Goal: Task Accomplishment & Management: Use online tool/utility

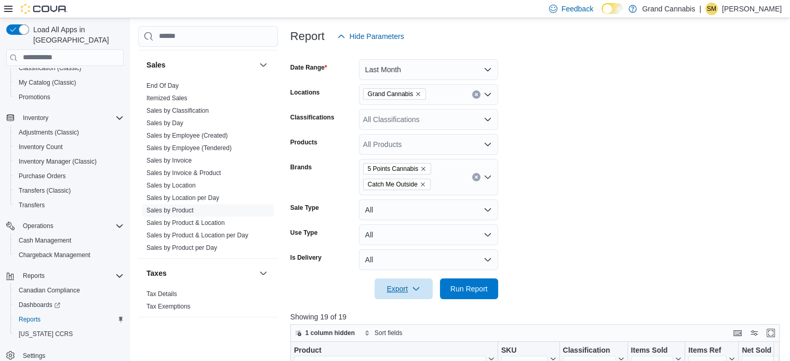
scroll to position [141, 0]
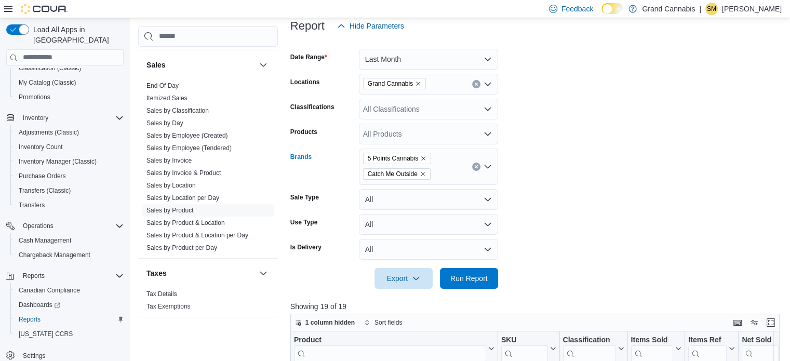
click at [476, 161] on div "5 Points Cannabis Catch Me Outside" at bounding box center [428, 167] width 139 height 36
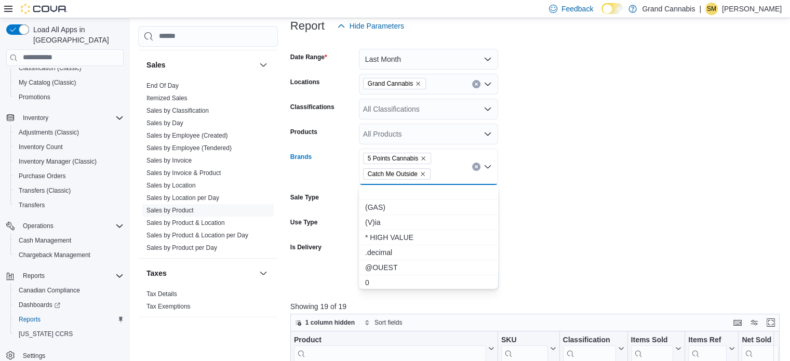
click at [466, 164] on div "5 Points Cannabis Catch Me Outside Combo box. Selected. 5 Points Cannabis, Catc…" at bounding box center [428, 167] width 139 height 36
click at [472, 164] on button "Clear input" at bounding box center [476, 167] width 8 height 8
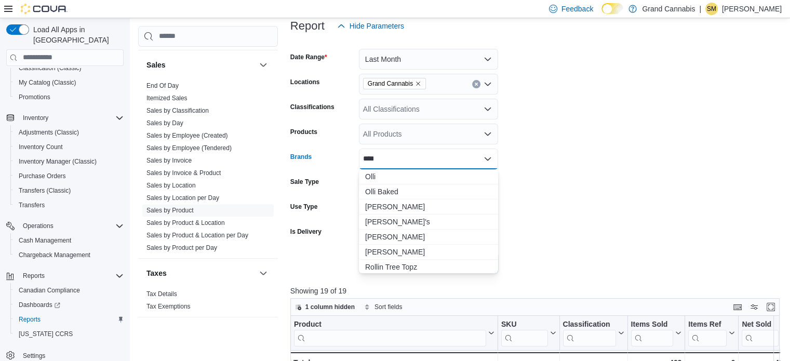
type input "****"
click at [410, 225] on span "[PERSON_NAME]'s" at bounding box center [428, 222] width 127 height 10
type input "****"
click at [535, 360] on div "-" at bounding box center [528, 362] width 55 height 12
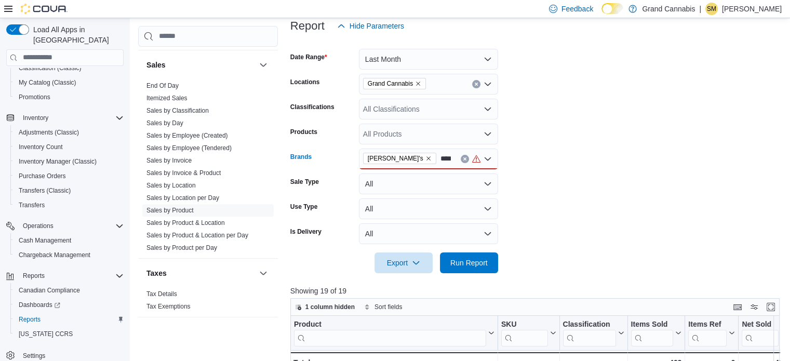
click at [415, 160] on div "[PERSON_NAME]'s ****" at bounding box center [428, 159] width 139 height 21
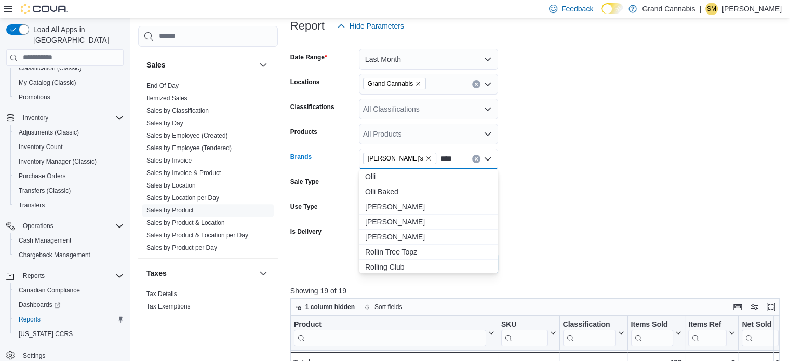
scroll to position [0, 0]
click at [405, 177] on span "Olli" at bounding box center [428, 176] width 127 height 10
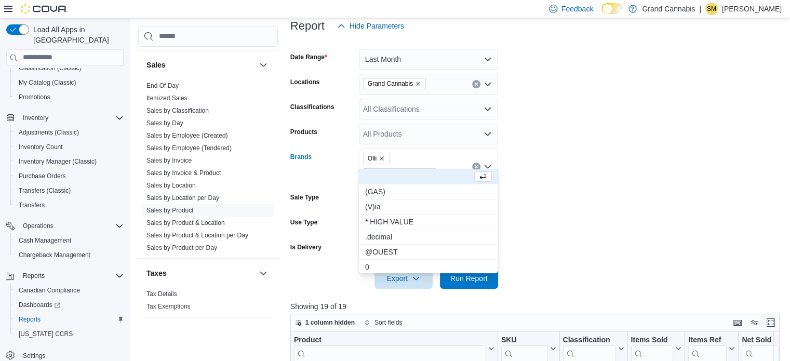
click at [549, 192] on form "Date Range Last Month Locations Grand Cannabis Classifications All Classificati…" at bounding box center [537, 162] width 494 height 252
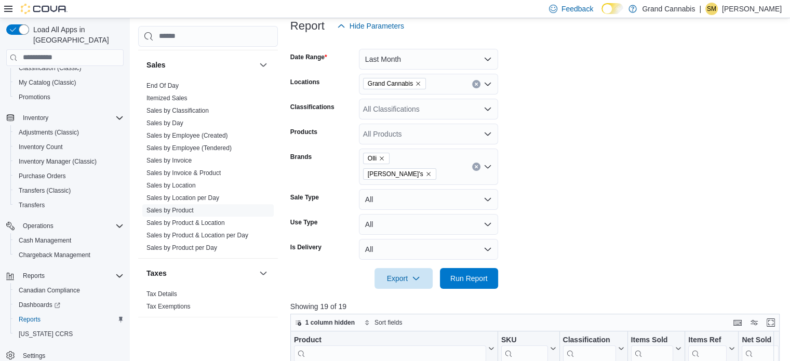
click at [442, 161] on div "[PERSON_NAME] O's" at bounding box center [428, 167] width 139 height 36
type input "*****"
click at [433, 176] on span "El Blunto" at bounding box center [428, 176] width 127 height 10
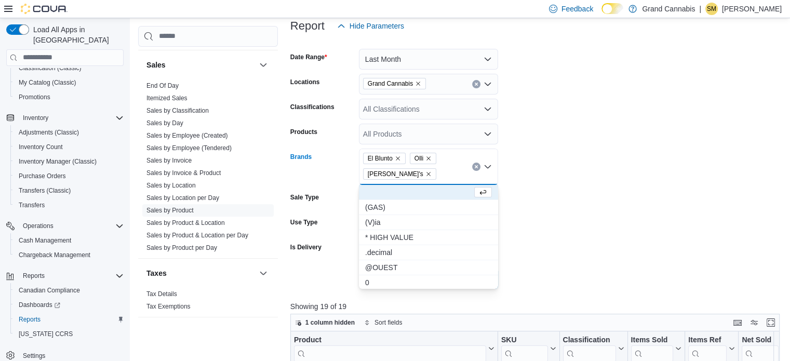
click at [595, 168] on form "Date Range Last Month Locations Grand Cannabis Classifications All Classificati…" at bounding box center [537, 162] width 494 height 252
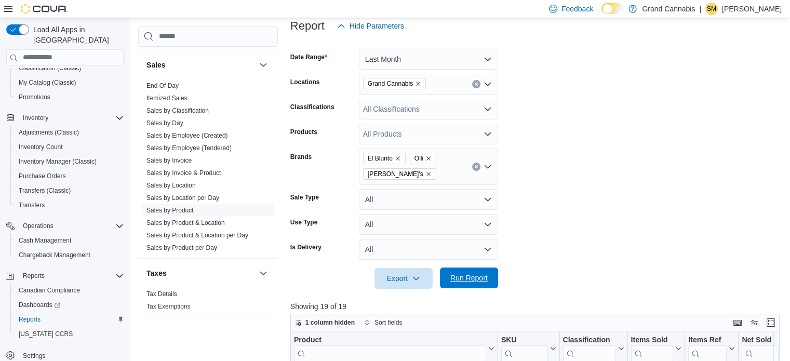
click at [484, 274] on span "Run Report" at bounding box center [468, 278] width 37 height 10
click at [440, 177] on div "El Blunto Olli Olli O's" at bounding box center [428, 167] width 139 height 36
type input "***"
click at [433, 193] on span "Twiddles" at bounding box center [428, 192] width 127 height 10
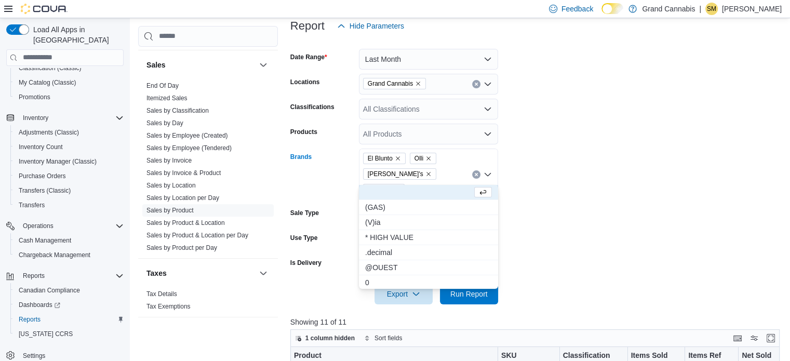
click at [542, 184] on form "Date Range Last Month Locations Grand Cannabis Classifications All Classificati…" at bounding box center [537, 170] width 494 height 268
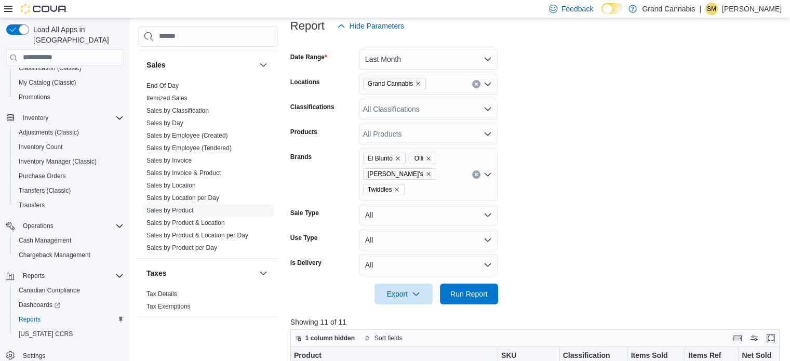
click at [459, 179] on div "El Blunto Olli Olli O's Twiddles" at bounding box center [428, 175] width 139 height 52
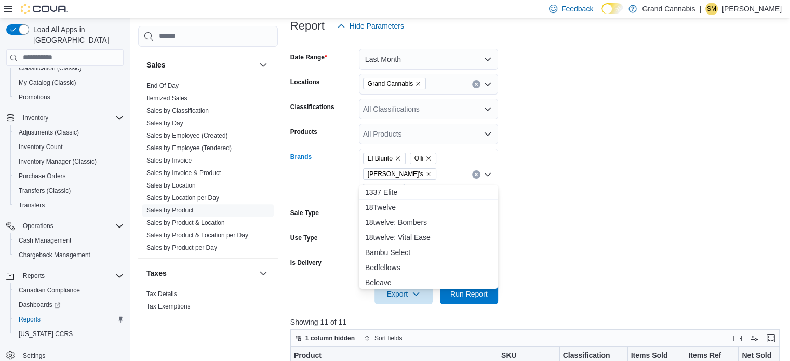
type input "*"
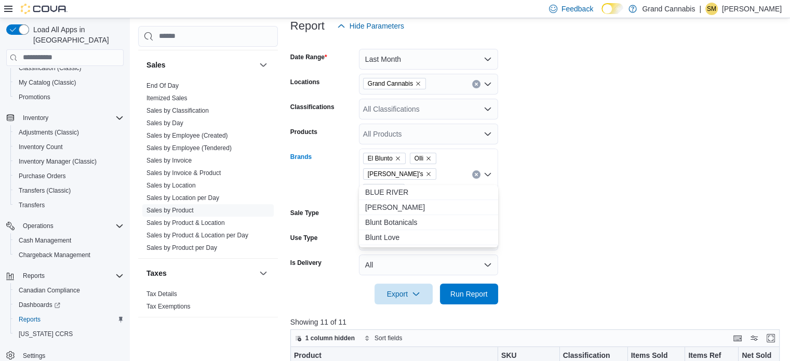
type input "*"
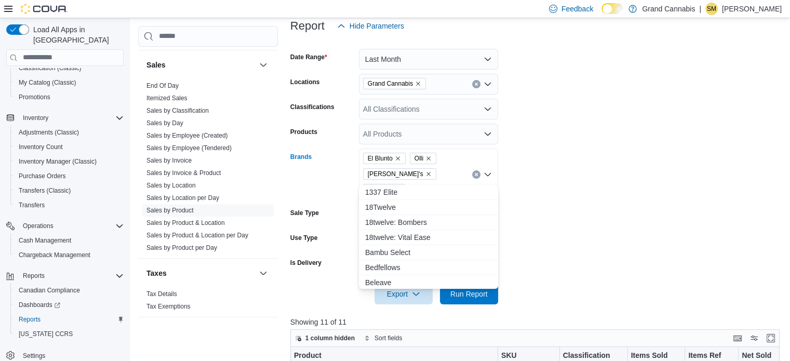
type input "*"
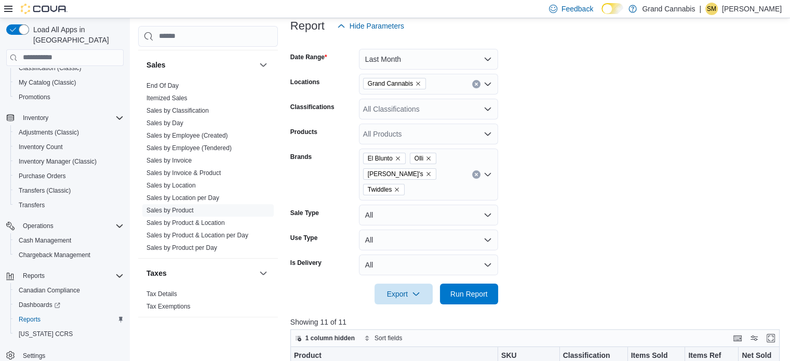
drag, startPoint x: 460, startPoint y: 251, endPoint x: 450, endPoint y: 177, distance: 74.4
click at [450, 177] on div "El Blunto Olli Olli O's Twiddles" at bounding box center [428, 175] width 139 height 52
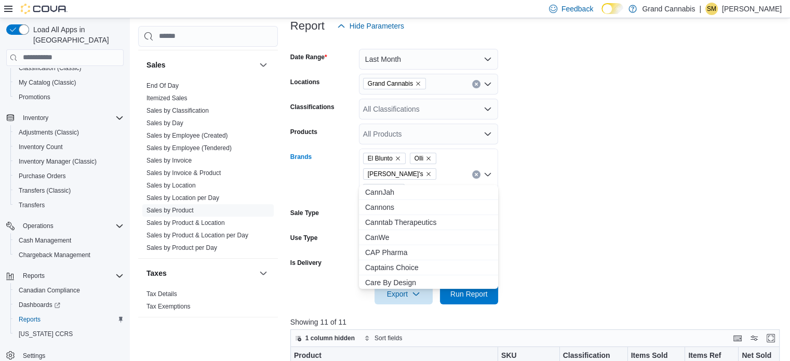
scroll to position [4102, 0]
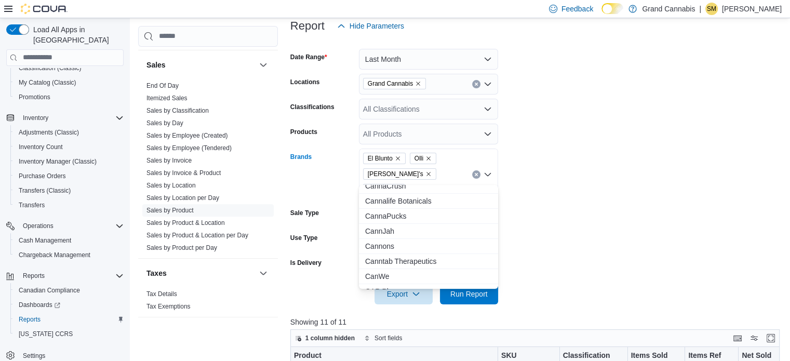
click at [570, 142] on form "Date Range Last Month Locations Grand Cannabis Classifications All Classificati…" at bounding box center [537, 170] width 494 height 268
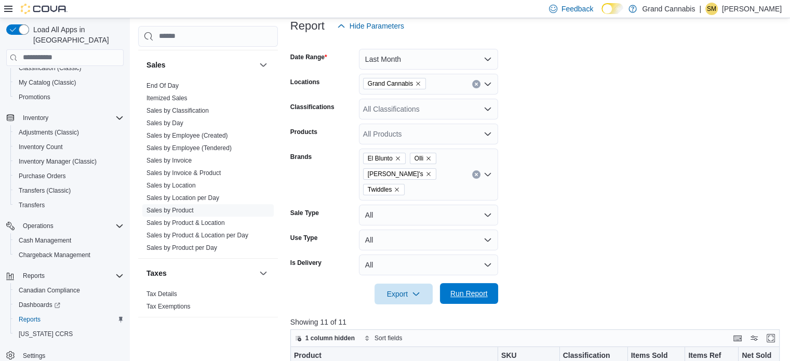
click at [478, 283] on span "Run Report" at bounding box center [469, 293] width 46 height 21
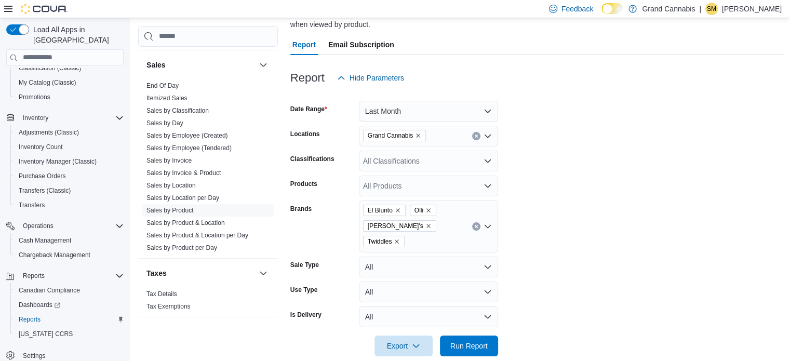
scroll to position [245, 0]
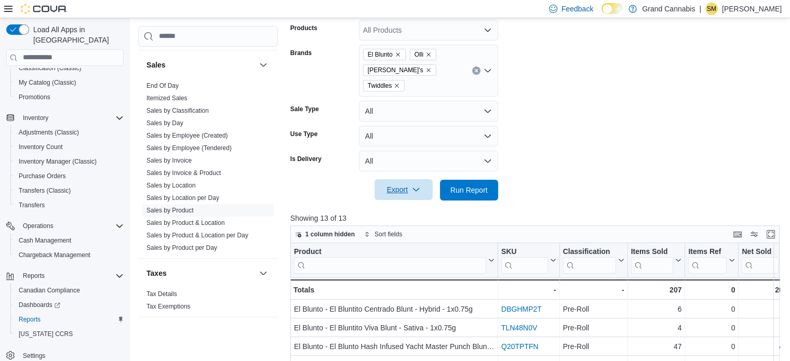
click at [428, 179] on button "Export" at bounding box center [403, 189] width 58 height 21
click at [427, 220] on span "Export to Csv" at bounding box center [405, 216] width 47 height 8
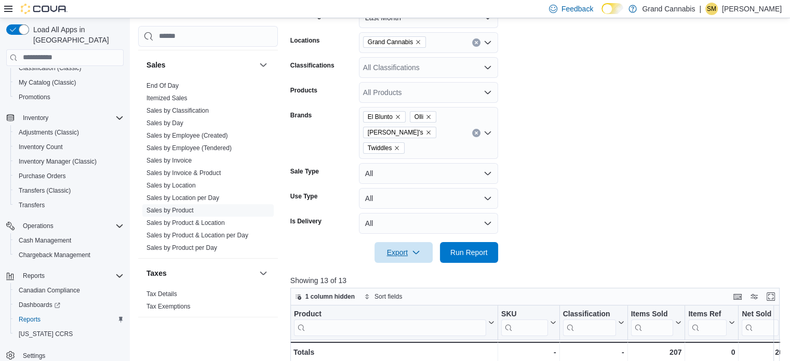
scroll to position [79, 0]
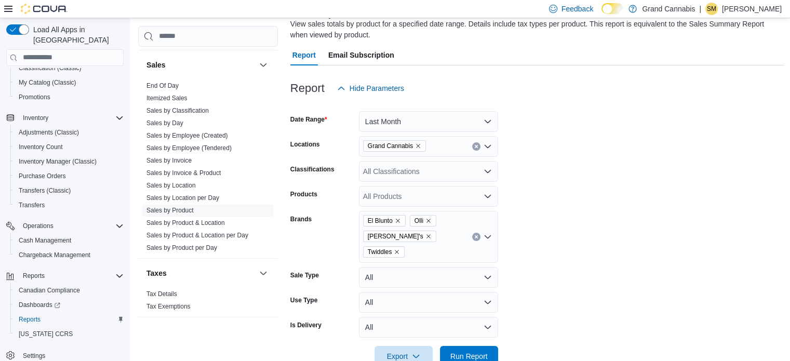
click at [460, 232] on div "El Blunto Olli Olli O's Twiddles" at bounding box center [428, 237] width 139 height 52
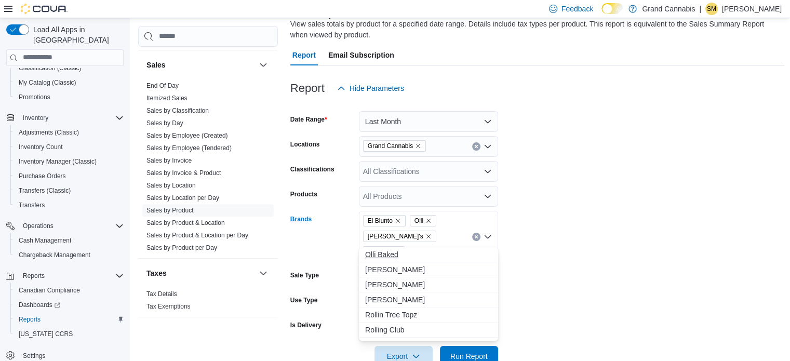
type input "****"
click at [448, 249] on span "Olli Baked" at bounding box center [428, 254] width 127 height 10
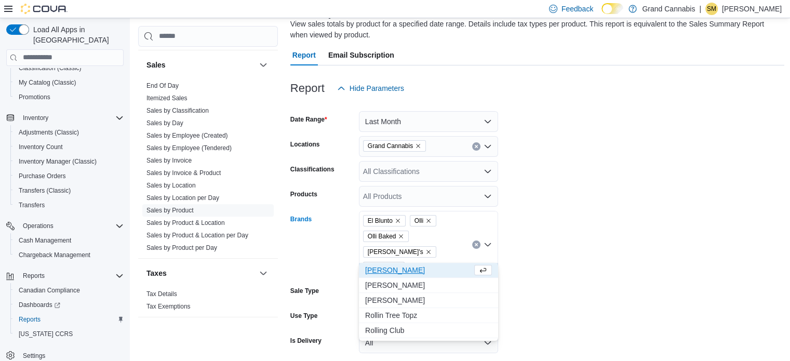
type input "****"
click at [441, 266] on span "[PERSON_NAME]" at bounding box center [418, 270] width 107 height 10
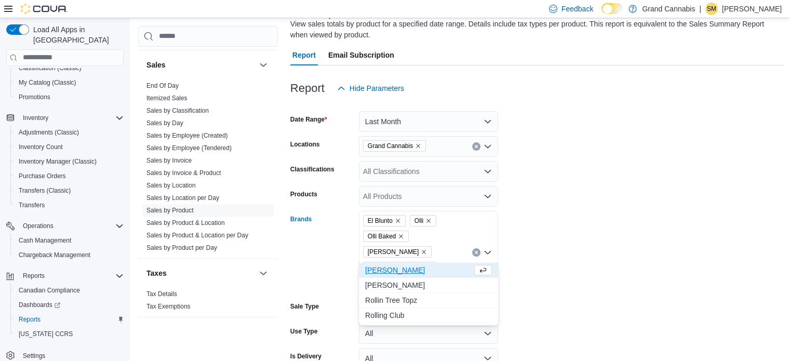
type input "****"
click at [441, 266] on span "[PERSON_NAME]" at bounding box center [418, 270] width 107 height 10
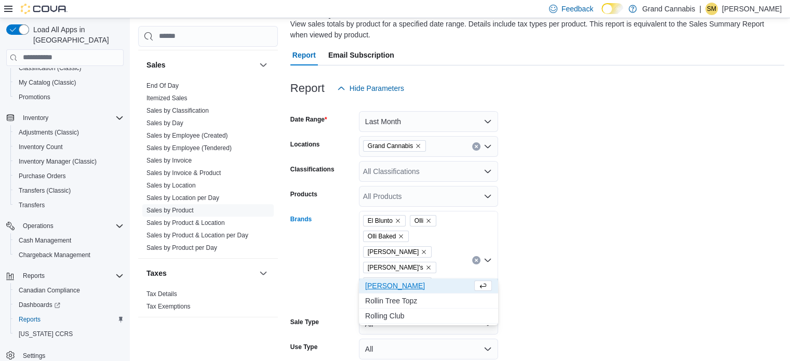
type input "****"
click at [437, 285] on span "[PERSON_NAME]" at bounding box center [418, 285] width 107 height 10
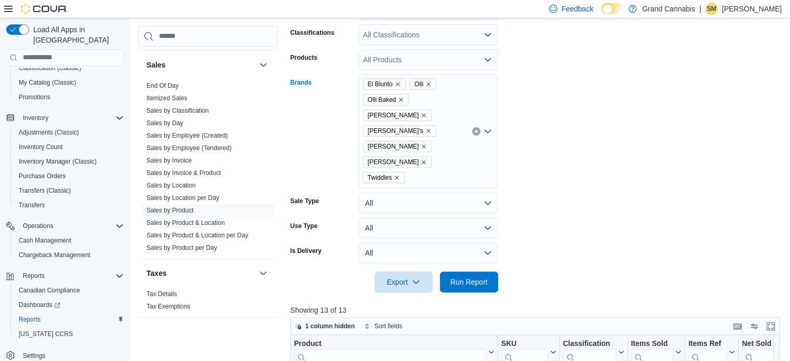
scroll to position [287, 0]
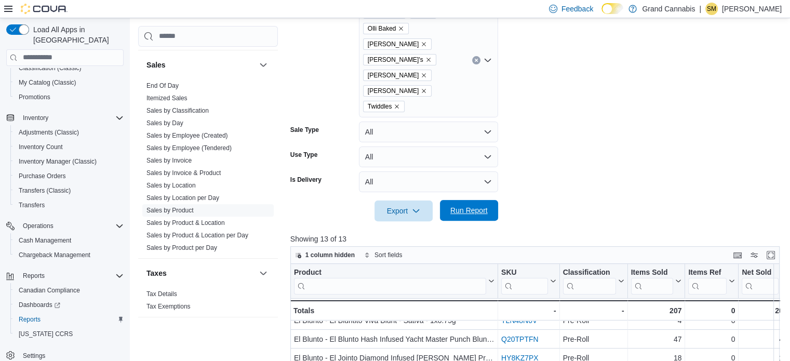
click at [460, 205] on span "Run Report" at bounding box center [468, 210] width 37 height 10
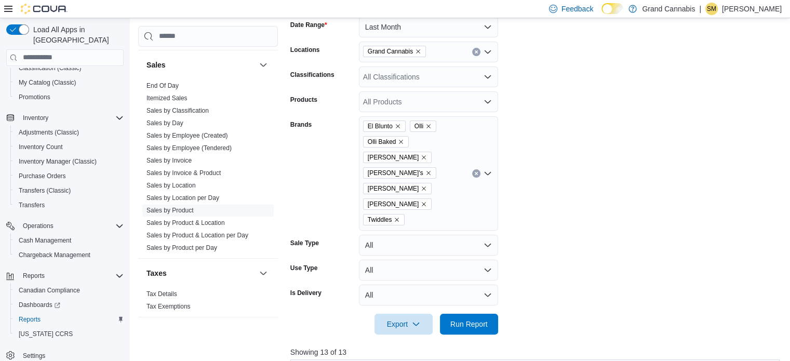
scroll to position [162, 0]
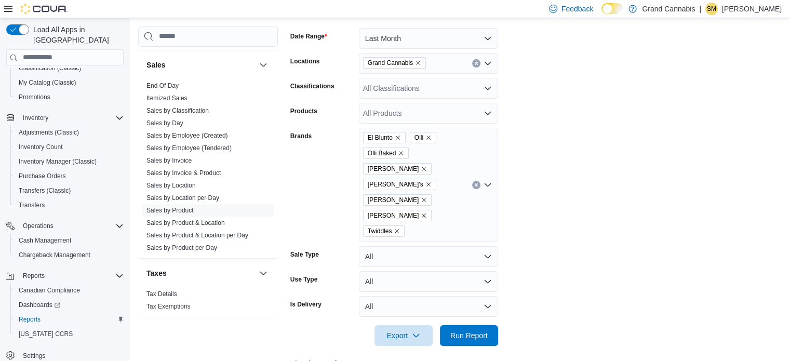
click at [465, 145] on div "El Blunto Olli Olli Baked Olli Bursts Olli O's Olli Stogies Olli Trippers Twidd…" at bounding box center [428, 185] width 139 height 114
type input "****"
click at [394, 236] on span "StikiStix" at bounding box center [428, 233] width 127 height 10
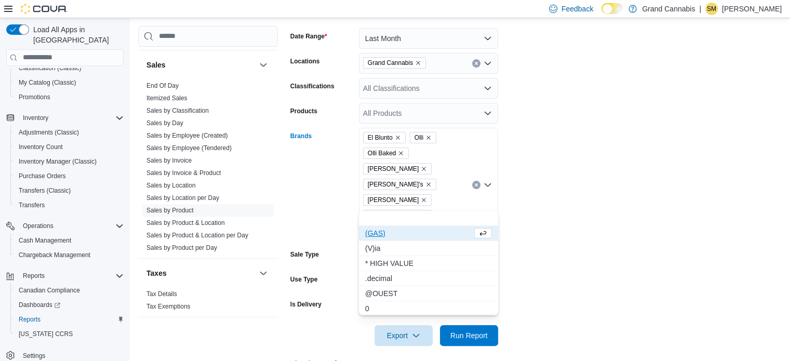
click at [564, 220] on form "Date Range Last Month Locations Grand Cannabis Classifications All Classificati…" at bounding box center [537, 181] width 494 height 330
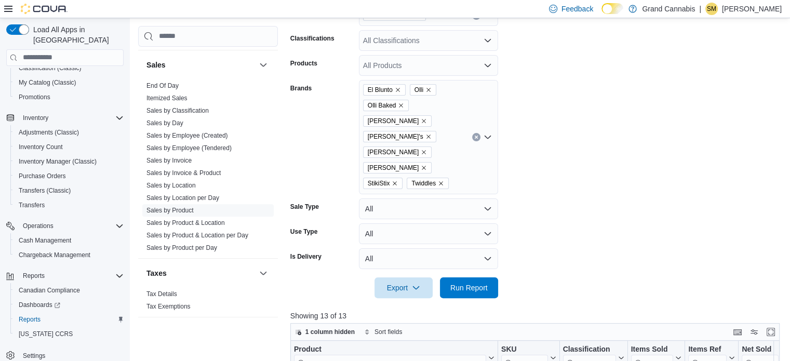
scroll to position [266, 0]
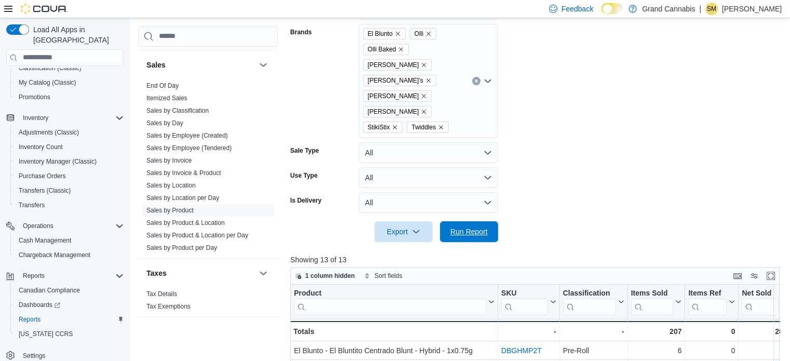
click at [474, 226] on span "Run Report" at bounding box center [468, 231] width 37 height 10
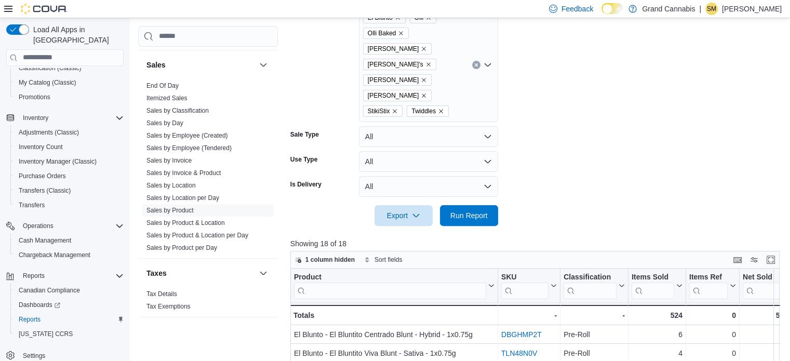
scroll to position [281, 0]
click at [404, 205] on span "Export" at bounding box center [404, 215] width 46 height 21
click at [415, 222] on span "Export to Csv" at bounding box center [405, 226] width 47 height 8
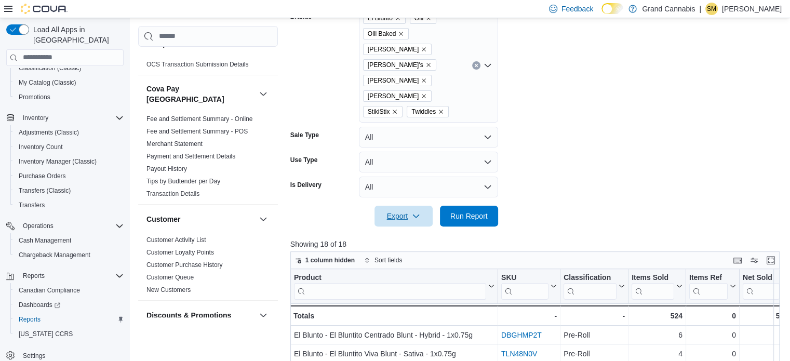
scroll to position [0, 0]
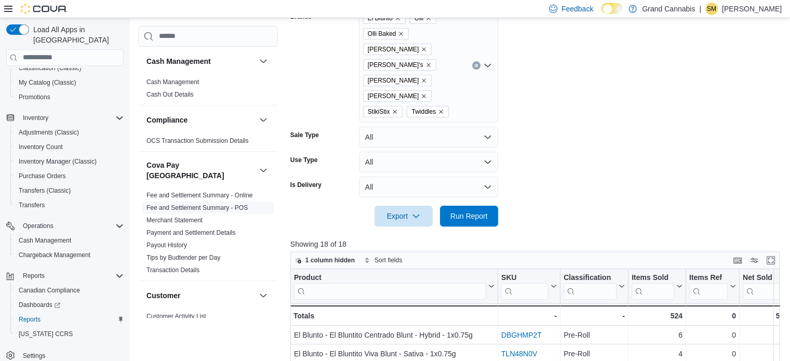
click at [203, 204] on link "Fee and Settlement Summary - POS" at bounding box center [196, 207] width 101 height 7
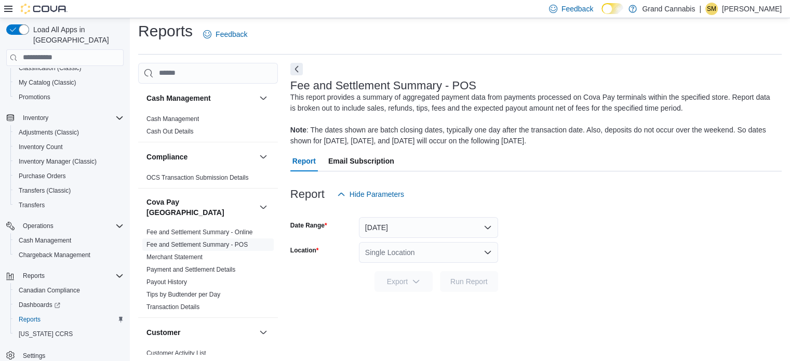
scroll to position [7, 0]
click at [375, 226] on button "[DATE]" at bounding box center [428, 226] width 139 height 21
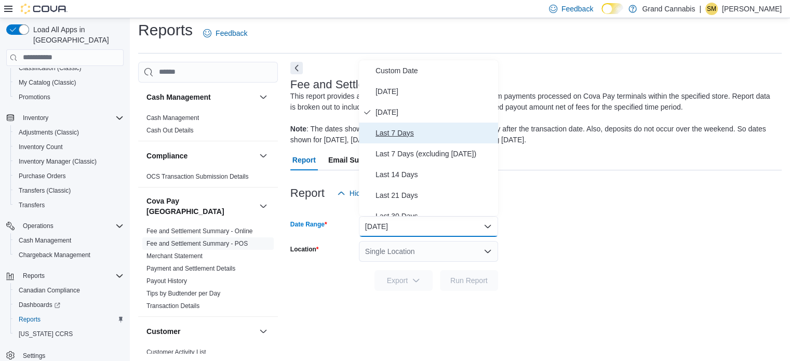
click at [442, 130] on span "Last 7 Days" at bounding box center [434, 133] width 118 height 12
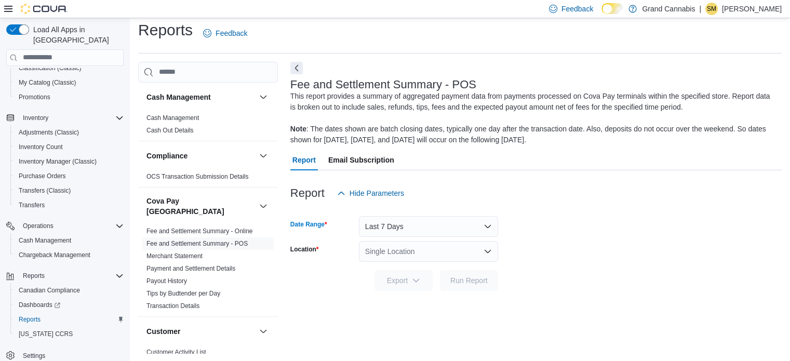
click at [432, 249] on div "Single Location" at bounding box center [428, 251] width 139 height 21
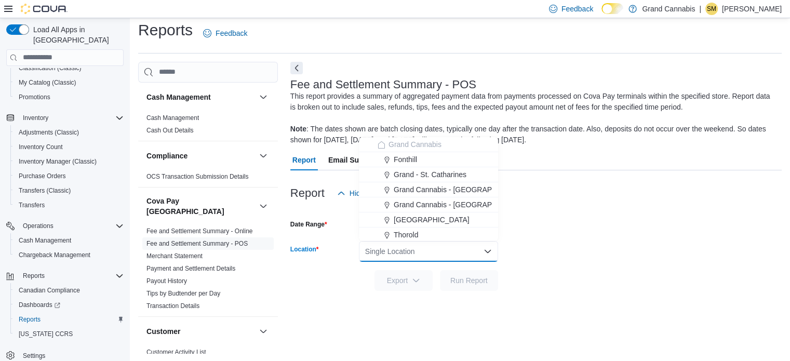
drag, startPoint x: 434, startPoint y: 187, endPoint x: 444, endPoint y: 206, distance: 21.1
click at [435, 186] on span "Grand Cannabis - [GEOGRAPHIC_DATA]" at bounding box center [461, 189] width 135 height 10
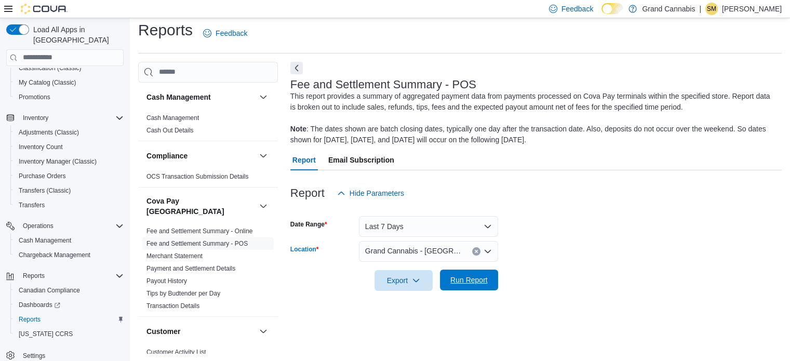
click at [484, 285] on span "Run Report" at bounding box center [469, 280] width 46 height 21
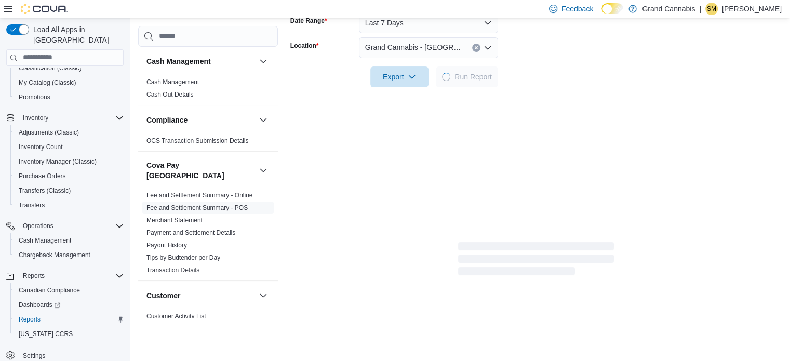
scroll to position [214, 0]
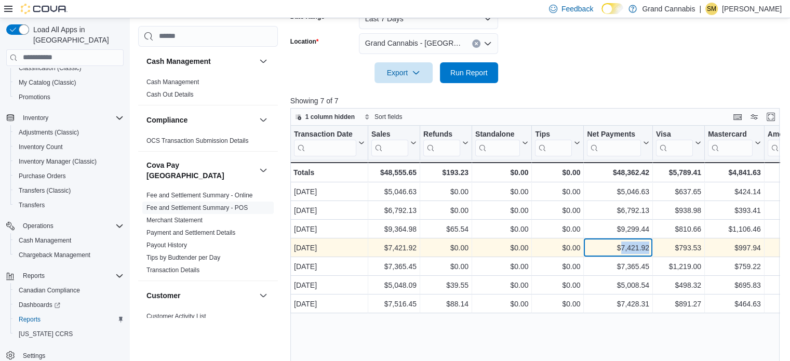
drag, startPoint x: 621, startPoint y: 249, endPoint x: 643, endPoint y: 249, distance: 22.8
click at [647, 249] on div "$7,421.92" at bounding box center [618, 247] width 62 height 12
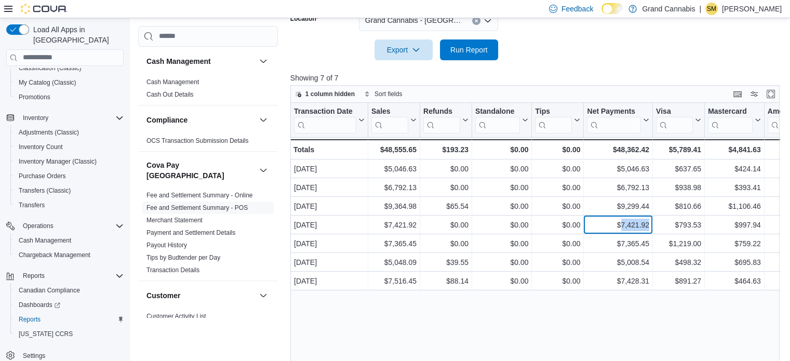
scroll to position [258, 0]
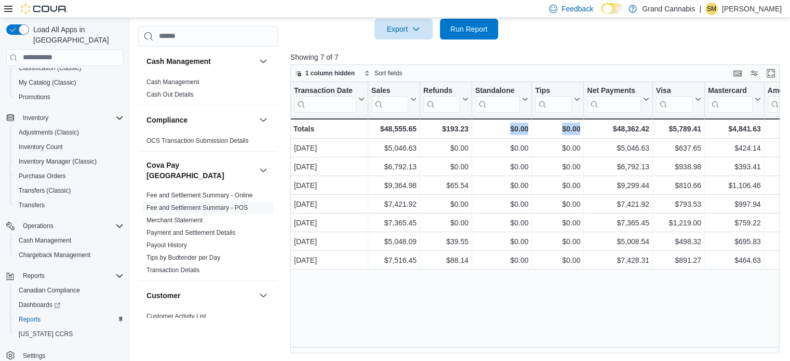
drag, startPoint x: 482, startPoint y: 354, endPoint x: 549, endPoint y: 354, distance: 67.0
click at [588, 357] on div "Reports Feedback Cash Management Cash Management Cash Out Details Compliance OC…" at bounding box center [461, 60] width 663 height 601
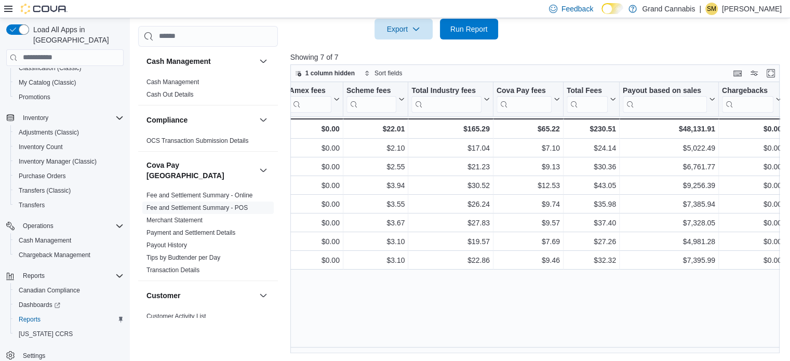
scroll to position [0, 724]
